Goal: Find specific page/section: Find specific page/section

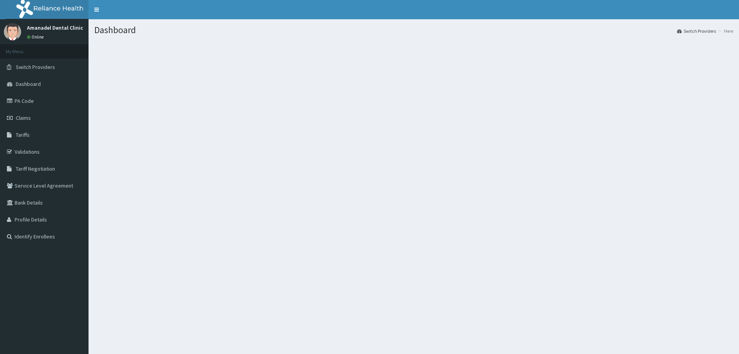
click at [355, 185] on div "Dashboard Switch Providers Here" at bounding box center [414, 196] width 651 height 354
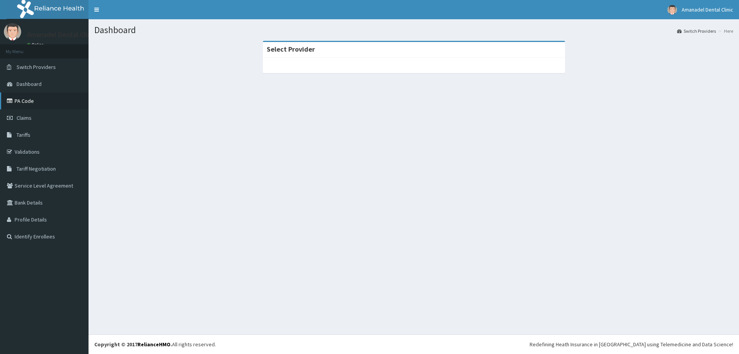
click at [55, 100] on link "PA Code" at bounding box center [44, 100] width 89 height 17
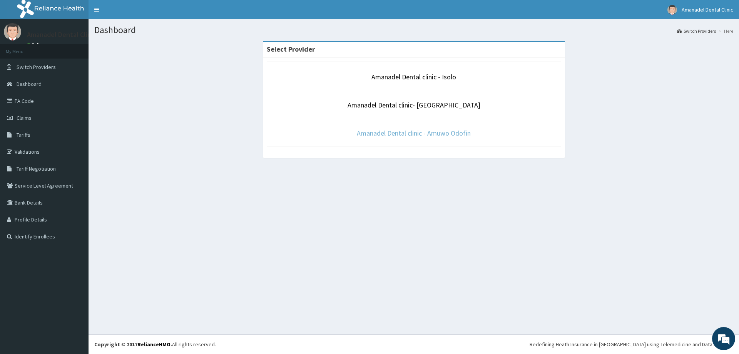
click at [444, 136] on link "Amanadel Dental clinic - Amuwo Odofin" at bounding box center [414, 133] width 114 height 9
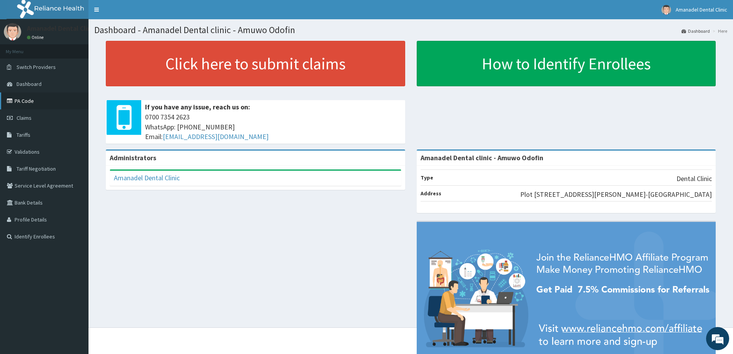
click at [51, 102] on link "PA Code" at bounding box center [44, 100] width 89 height 17
